Goal: Task Accomplishment & Management: Complete application form

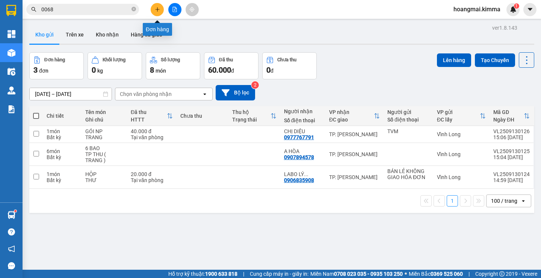
click at [154, 10] on button at bounding box center [157, 9] width 13 height 13
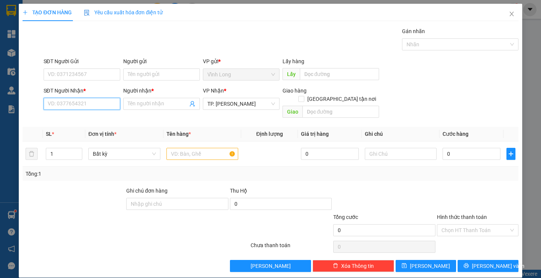
click at [94, 106] on input "SĐT Người Nhận *" at bounding box center [82, 104] width 77 height 12
drag, startPoint x: 174, startPoint y: 147, endPoint x: 172, endPoint y: 140, distance: 6.9
click at [174, 148] on input "text" at bounding box center [202, 154] width 72 height 12
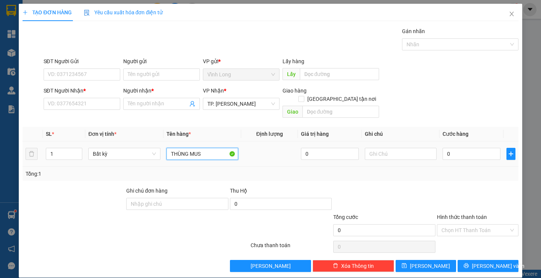
type input "THÙNG MUS"
type input "TRANG"
type input "3"
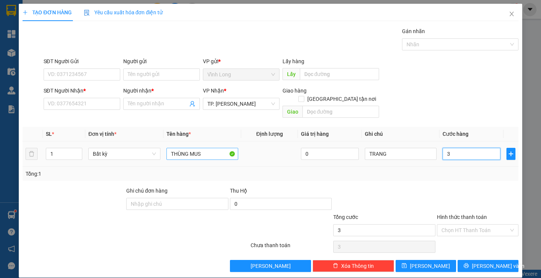
type input "30"
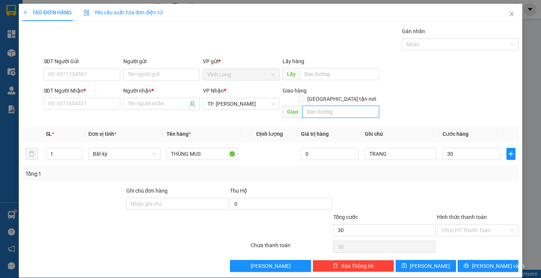
type input "30.000"
click at [306, 106] on input "text" at bounding box center [340, 112] width 77 height 12
type input "TX GIAO"
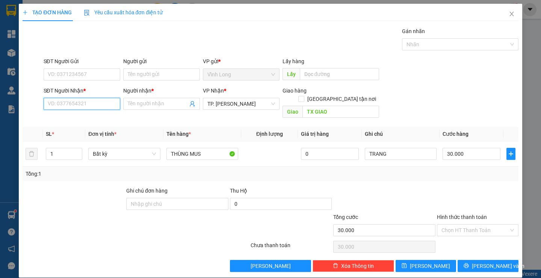
click at [104, 105] on input "SĐT Người Nhận *" at bounding box center [82, 104] width 77 height 12
type input "0904950905"
click at [138, 103] on input "Người nhận *" at bounding box center [158, 104] width 60 height 8
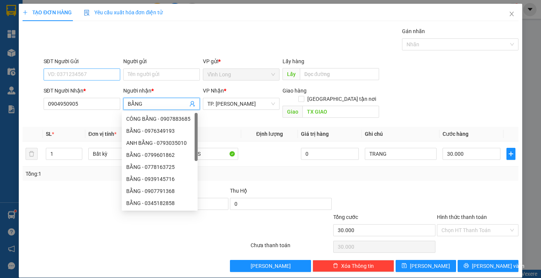
type input "BẰNG"
click at [89, 76] on input "SĐT Người Gửi" at bounding box center [82, 74] width 77 height 12
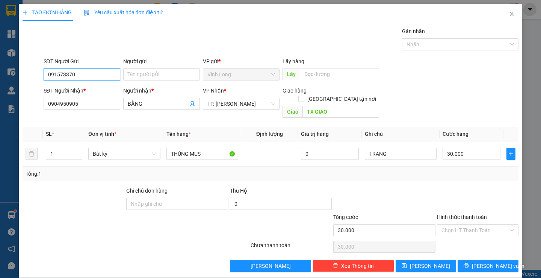
type input "0915733703"
click at [74, 89] on div "0915733703 - TÂM" at bounding box center [80, 89] width 67 height 8
type input "TÂM"
type input "0915733703"
click at [220, 45] on div "Gói vận chuyển * Tiêu chuẩn Gán nhãn Nhãn" at bounding box center [281, 40] width 478 height 26
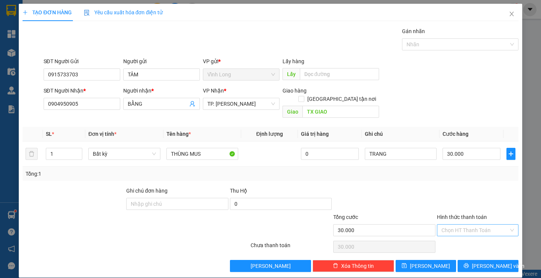
click at [468, 224] on input "Hình thức thanh toán" at bounding box center [474, 229] width 67 height 11
click at [455, 237] on div "Tại văn phòng" at bounding box center [472, 236] width 71 height 8
type input "0"
click at [469, 263] on icon "printer" at bounding box center [466, 265] width 5 height 5
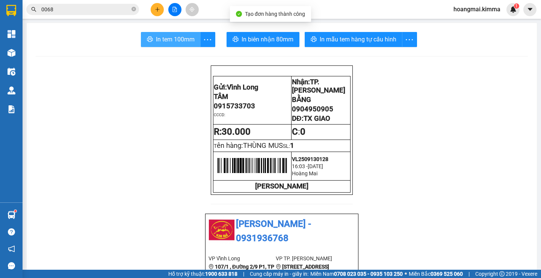
click at [184, 41] on span "In tem 100mm" at bounding box center [175, 39] width 39 height 9
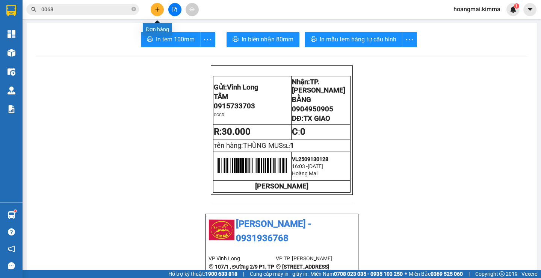
click at [157, 8] on icon "plus" at bounding box center [157, 9] width 5 height 5
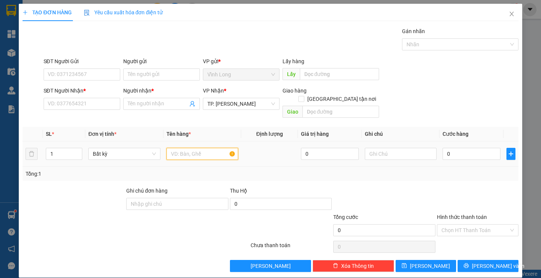
click at [186, 148] on input "text" at bounding box center [202, 154] width 72 height 12
type input "GÓI TRẮNG"
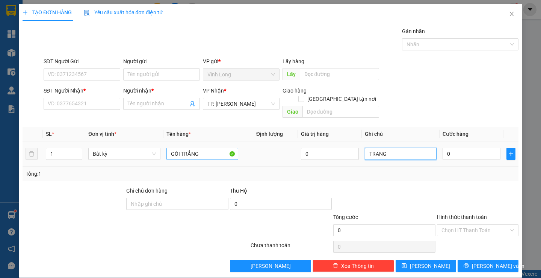
type input "TRANG"
type input "2"
type input "20"
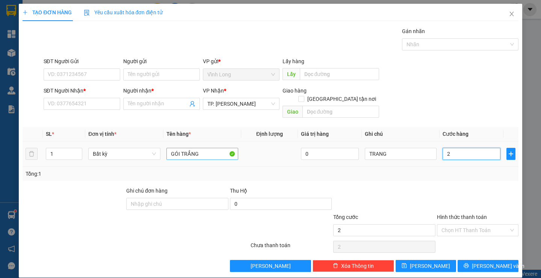
type input "20"
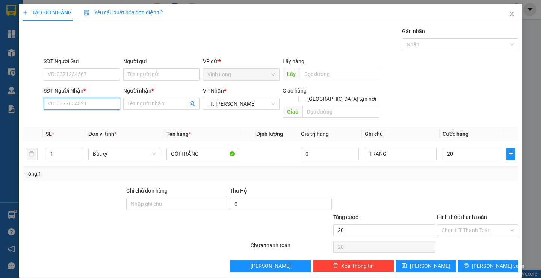
type input "20.000"
click at [78, 98] on input "SĐT Người Nhận *" at bounding box center [82, 104] width 77 height 12
type input "0972927006"
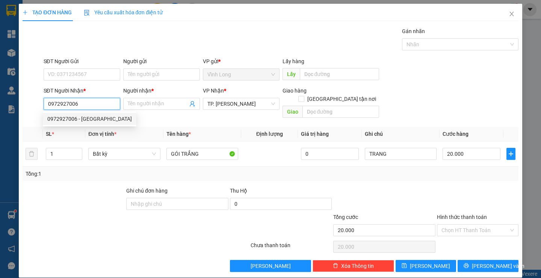
click at [85, 120] on div "0972927006 - [GEOGRAPHIC_DATA]" at bounding box center [89, 119] width 85 height 8
type input "[PERSON_NAME]"
type input "0972927006"
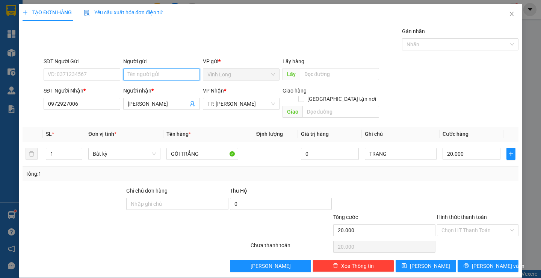
click at [143, 77] on input "Người gửi" at bounding box center [161, 74] width 77 height 12
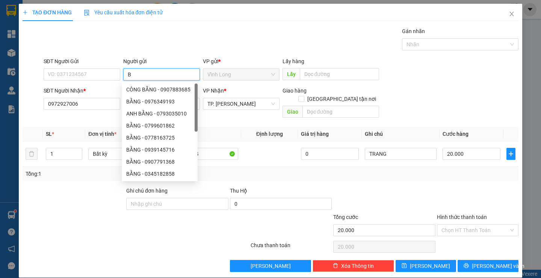
type input "BÁ"
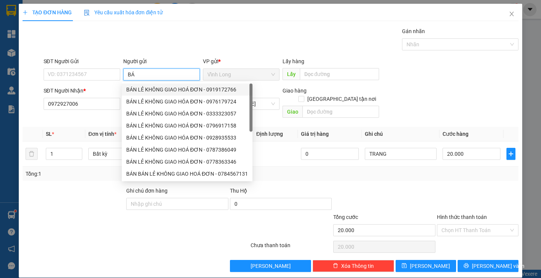
drag, startPoint x: 145, startPoint y: 90, endPoint x: 92, endPoint y: 79, distance: 53.3
click at [144, 90] on div "BÁN LẺ KHÔNG GIAO HOÁ ĐƠN - 0919172766" at bounding box center [187, 89] width 122 height 8
type input "0919172766"
type input "BÁN LẺ KHÔNG GIAO HOÁ ĐƠN"
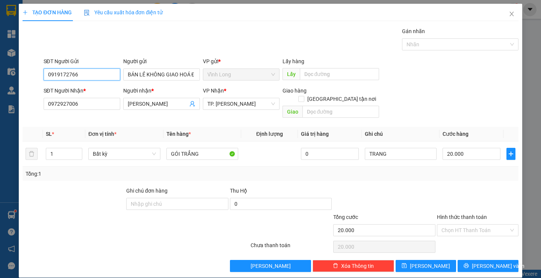
drag, startPoint x: 85, startPoint y: 77, endPoint x: 34, endPoint y: 80, distance: 50.4
click at [34, 80] on div "SĐT Người Gửi 0919172766 0919172766 Người gửi BÁN LẺ KHÔNG GIAO HOÁ ĐƠN VP gửi …" at bounding box center [270, 70] width 497 height 26
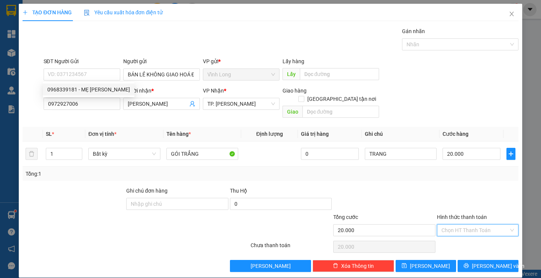
click at [463, 224] on input "Hình thức thanh toán" at bounding box center [474, 229] width 67 height 11
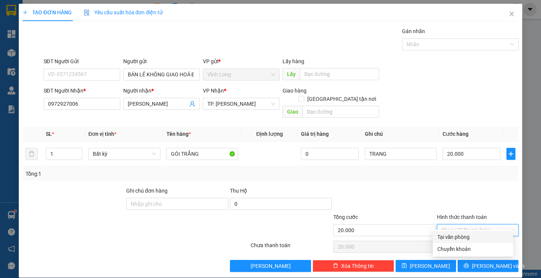
click at [458, 234] on div "Tại văn phòng" at bounding box center [472, 236] width 71 height 8
type input "0"
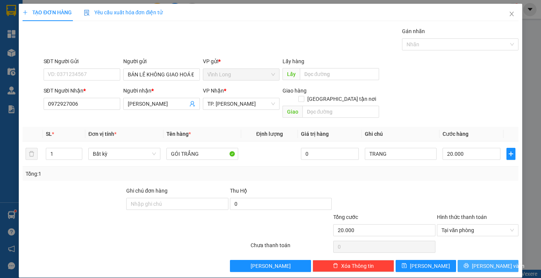
click at [480, 261] on span "[PERSON_NAME] và In" at bounding box center [498, 265] width 53 height 8
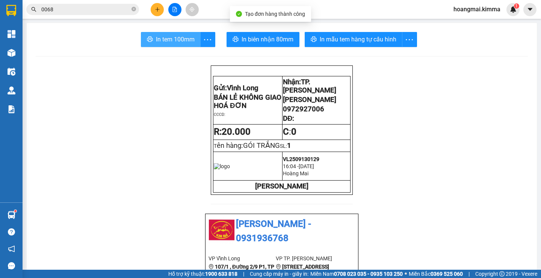
click at [172, 42] on button "In tem 100mm" at bounding box center [171, 39] width 60 height 15
